Goal: Navigation & Orientation: Find specific page/section

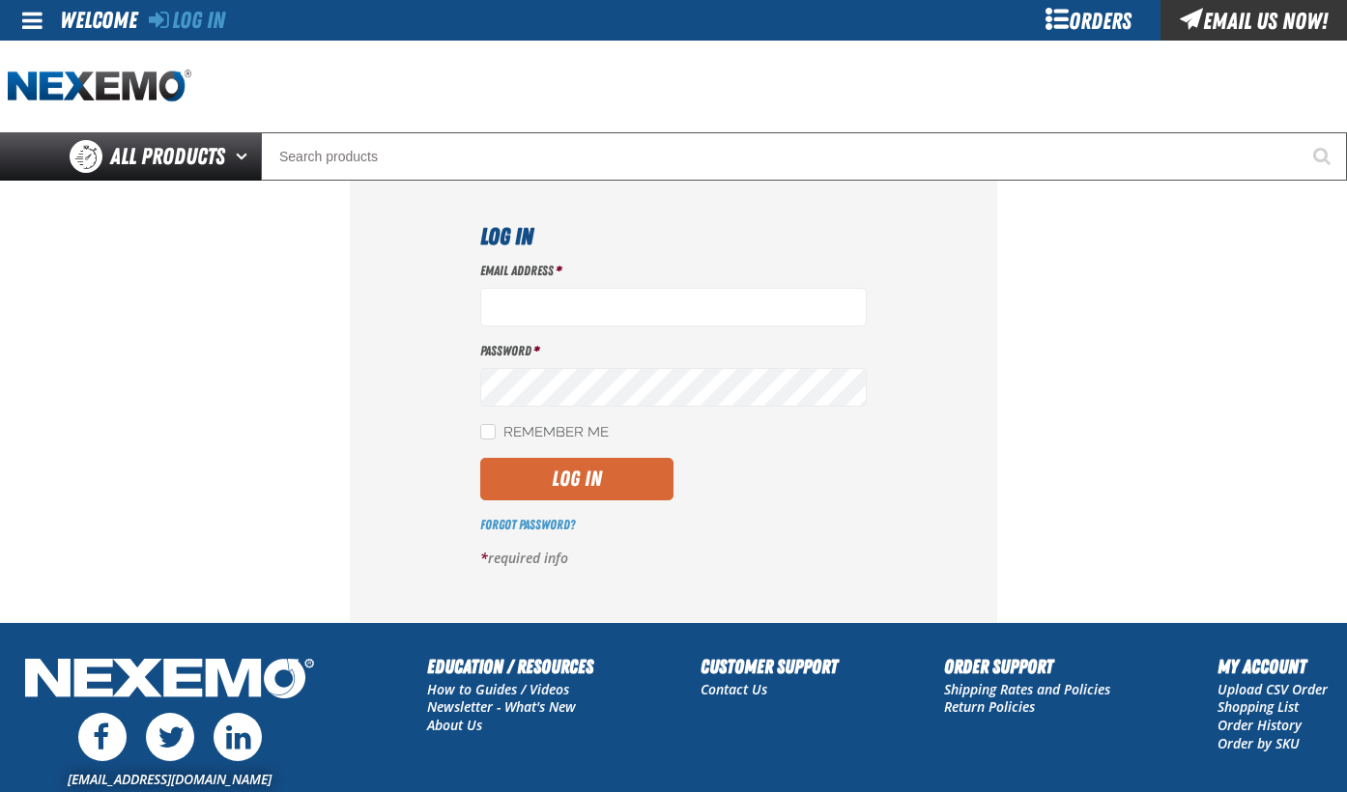
type input "dspies@vtaig.com"
click at [574, 495] on button "Log In" at bounding box center [576, 479] width 193 height 43
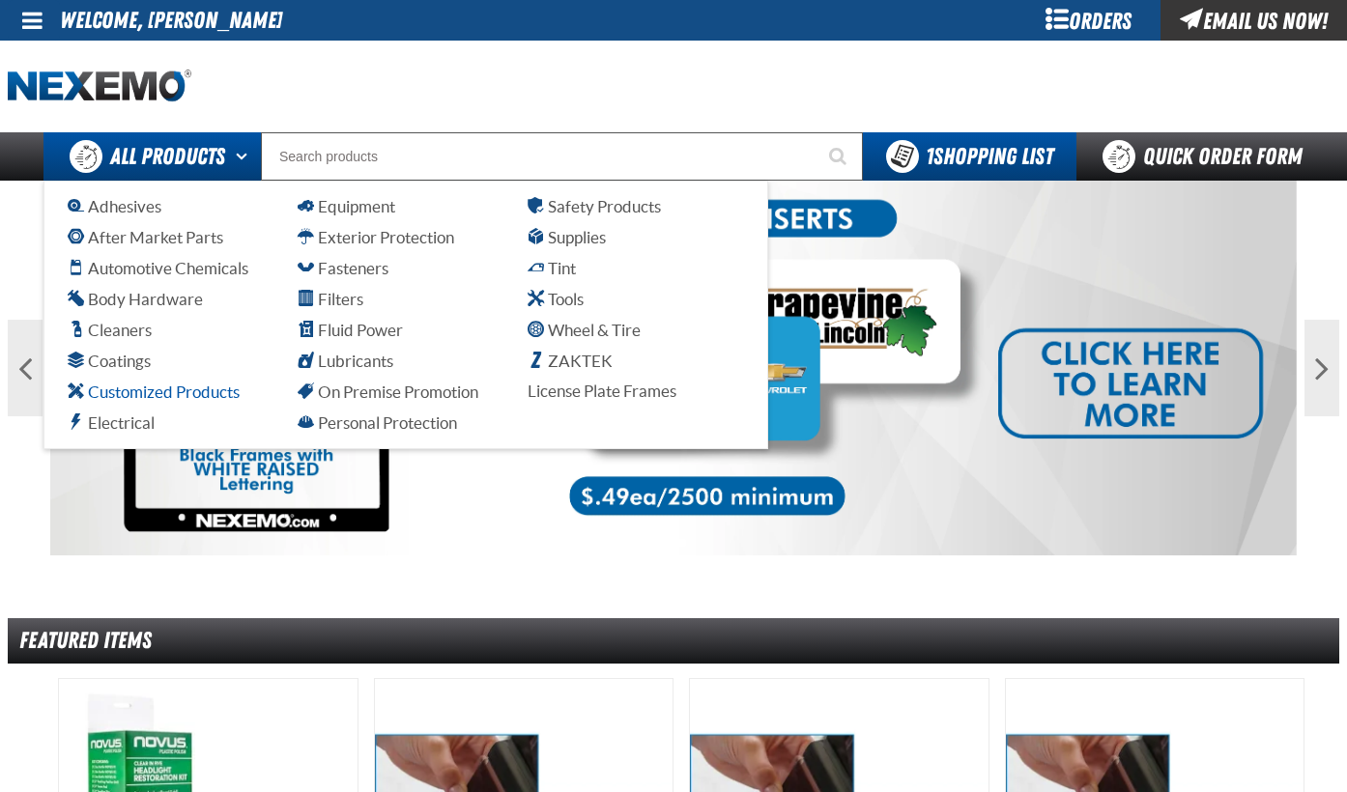
click at [126, 390] on span "Customized Products" at bounding box center [154, 392] width 172 height 18
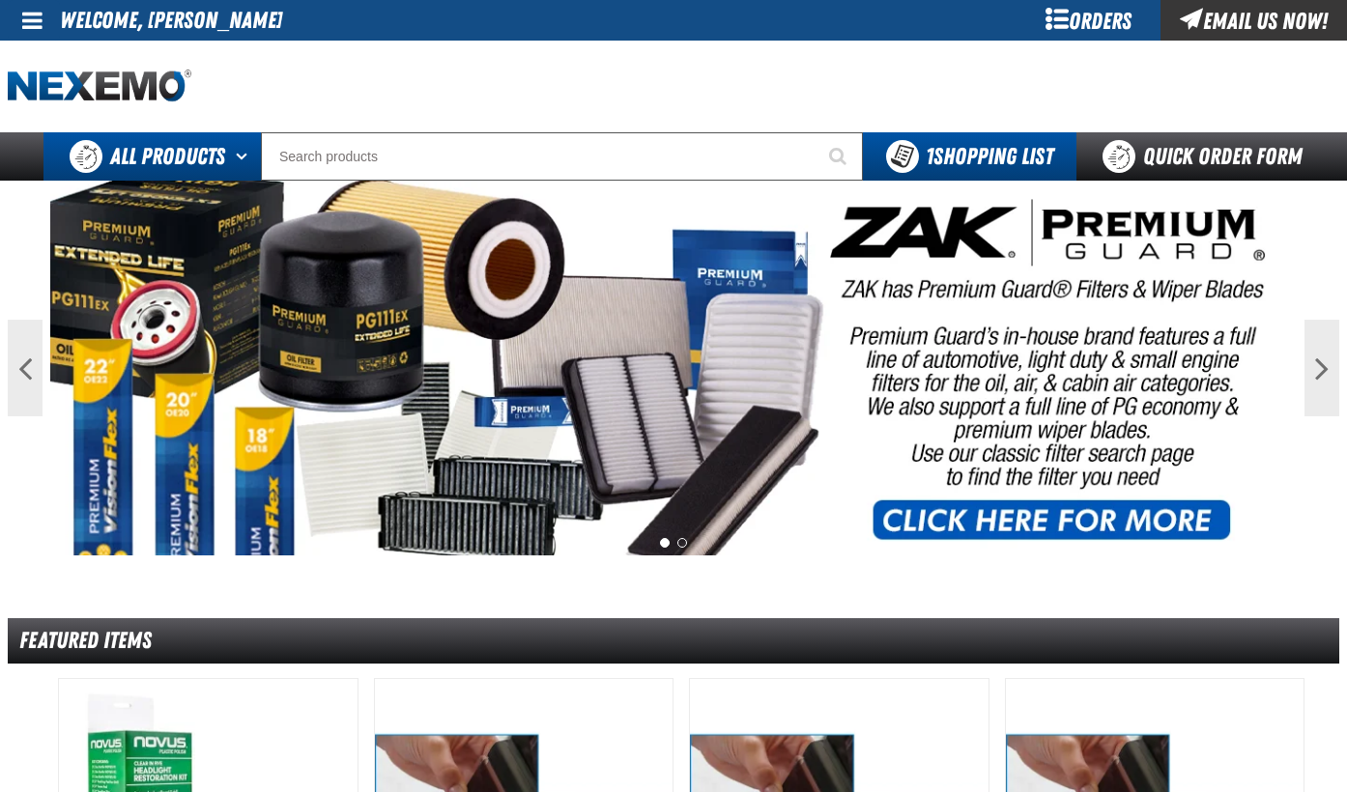
click at [172, 144] on span "All Products" at bounding box center [167, 156] width 115 height 35
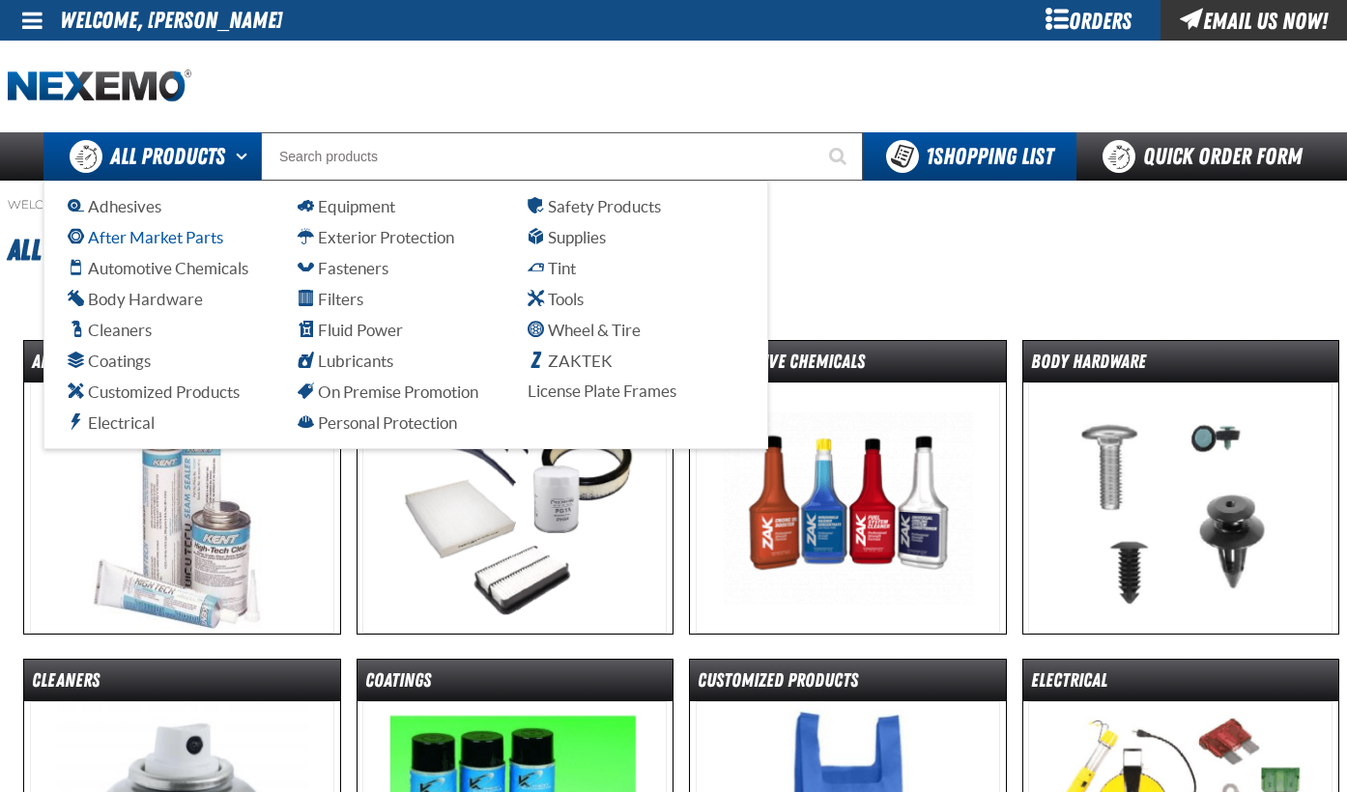
click at [114, 239] on span "After Market Parts" at bounding box center [146, 237] width 156 height 18
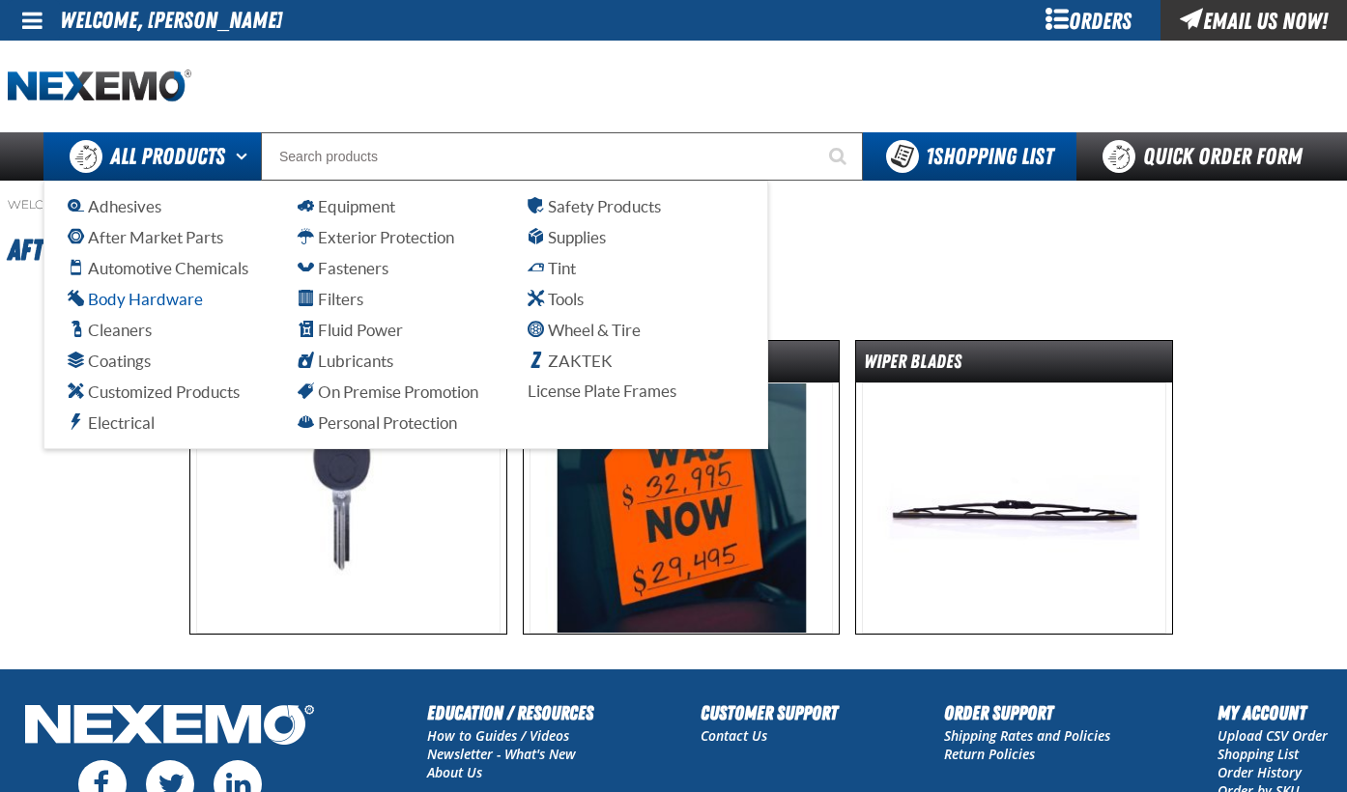
click at [154, 294] on span "Body Hardware" at bounding box center [135, 299] width 135 height 18
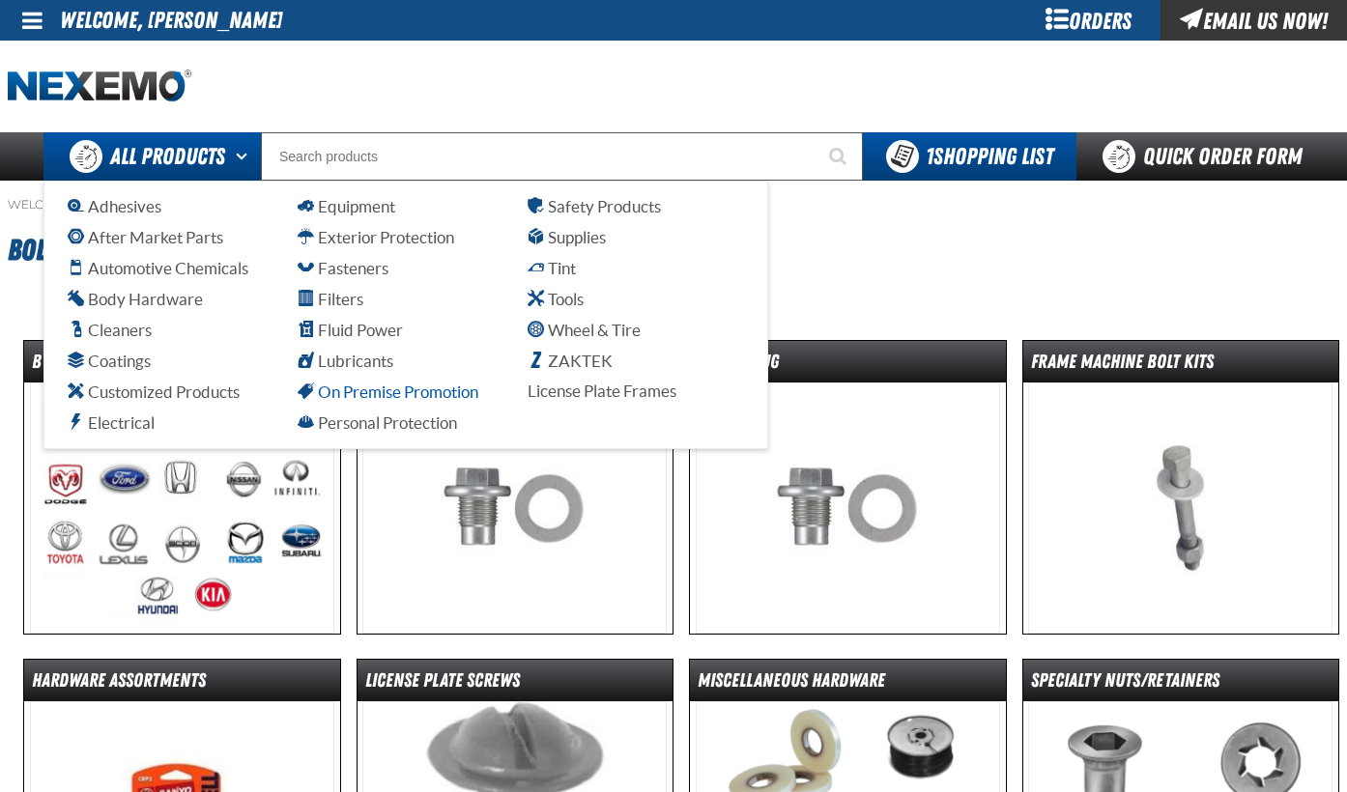
click at [354, 394] on span "On Premise Promotion" at bounding box center [388, 392] width 181 height 18
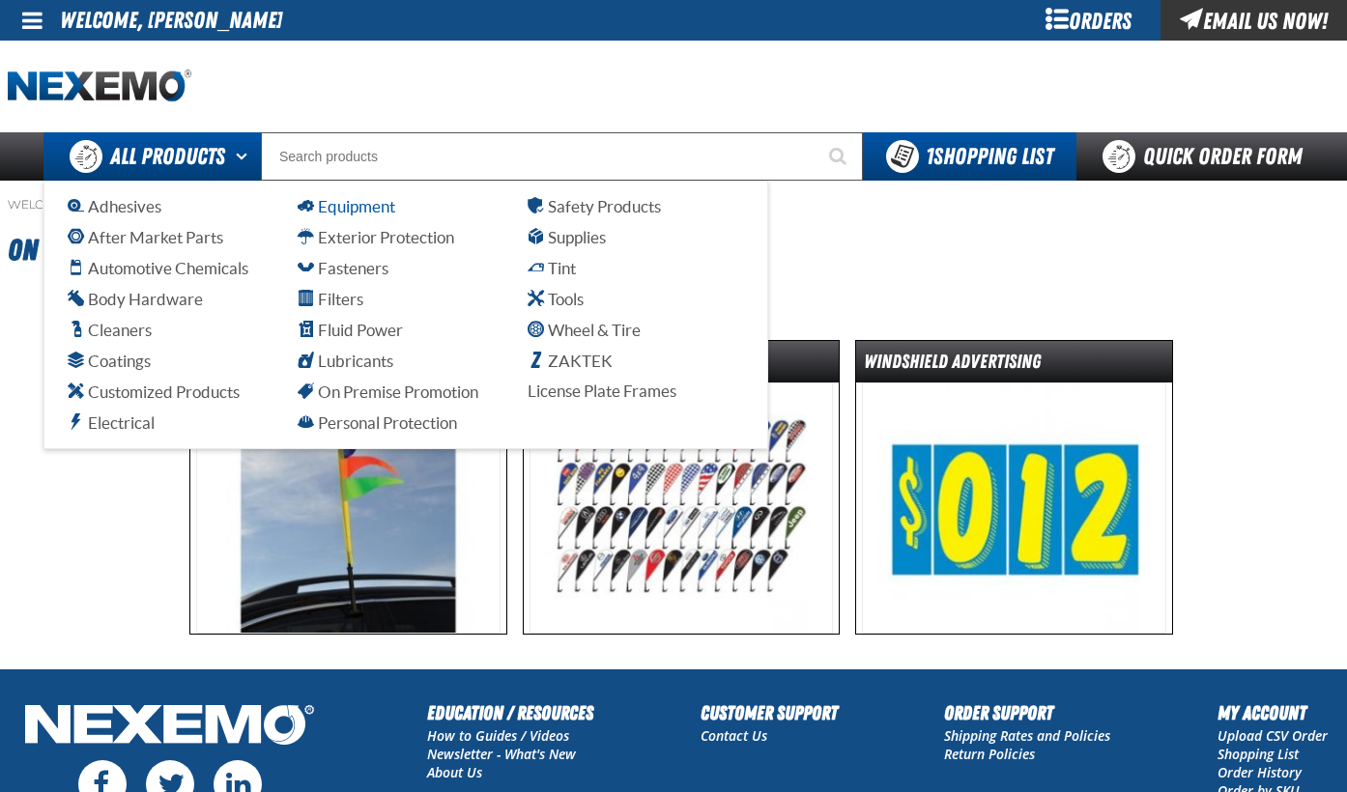
click at [332, 204] on span "Equipment" at bounding box center [347, 206] width 98 height 18
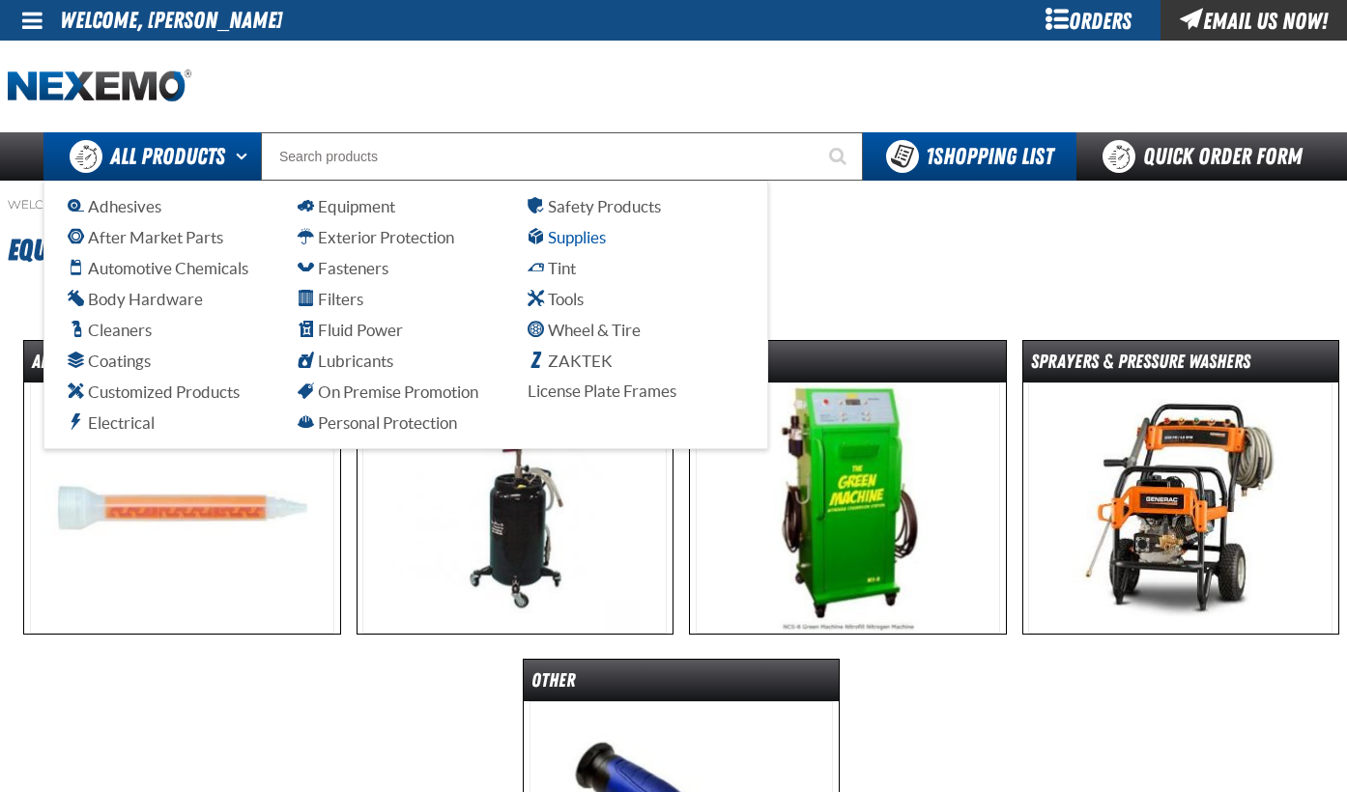
click at [547, 234] on span "Supplies" at bounding box center [567, 237] width 78 height 18
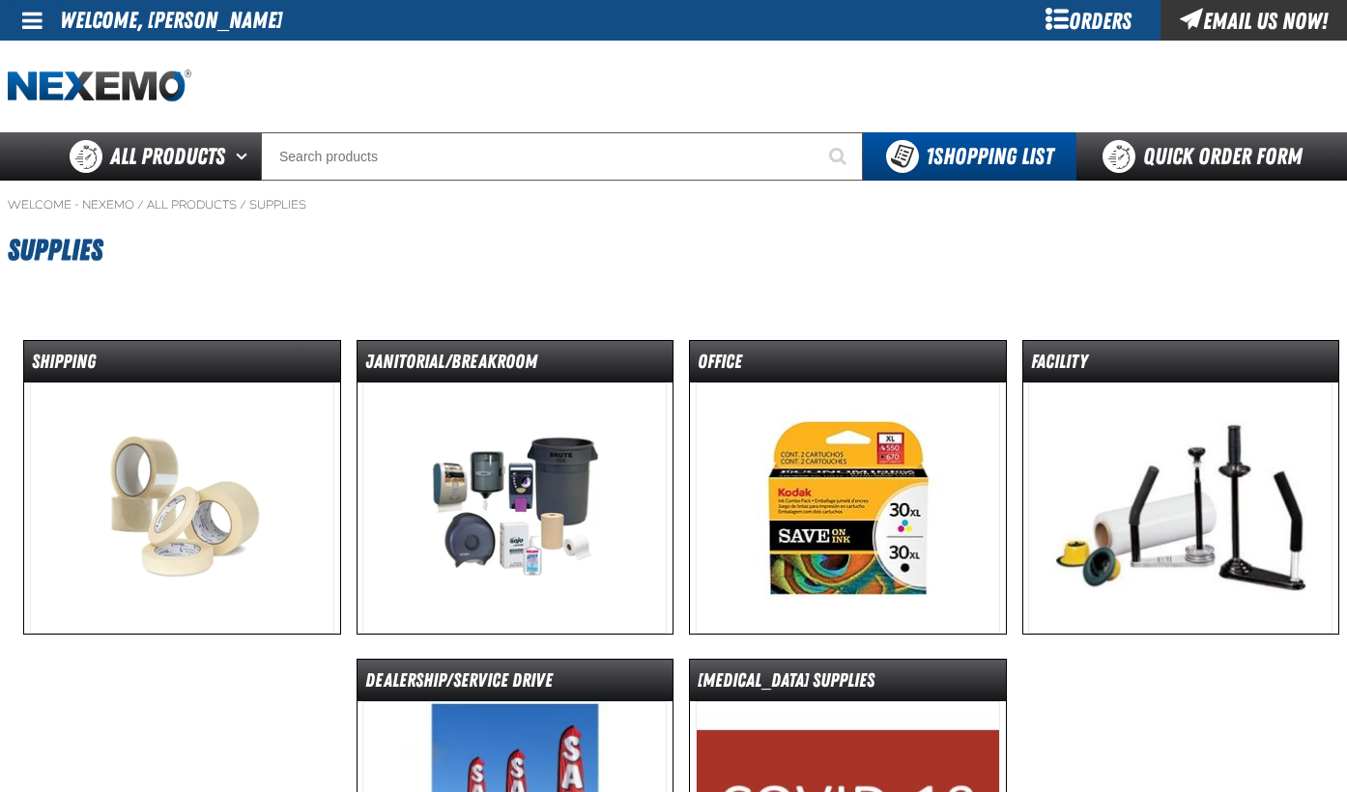
click at [65, 635] on link "Shipping" at bounding box center [182, 487] width 318 height 295
